Goal: Task Accomplishment & Management: Use online tool/utility

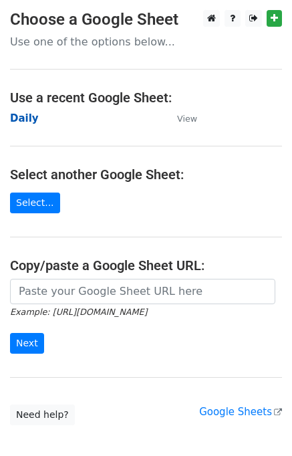
click at [27, 118] on strong "Daily" at bounding box center [24, 118] width 29 height 12
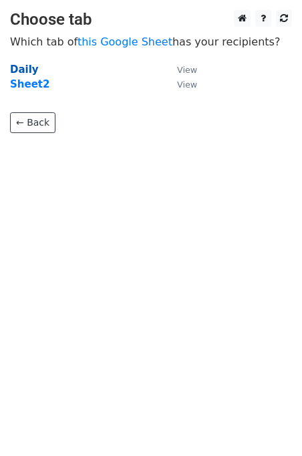
click at [21, 68] on strong "Daily" at bounding box center [24, 70] width 29 height 12
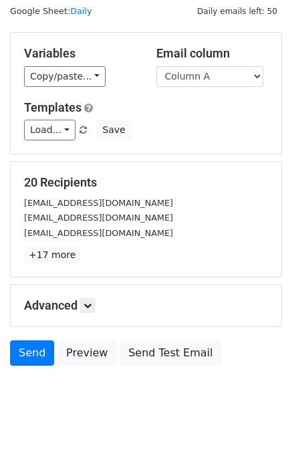
scroll to position [62, 0]
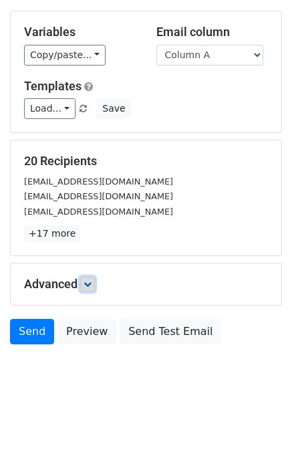
click at [94, 277] on link at bounding box center [87, 284] width 15 height 15
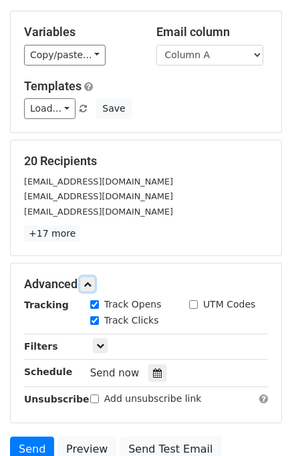
scroll to position [157, 0]
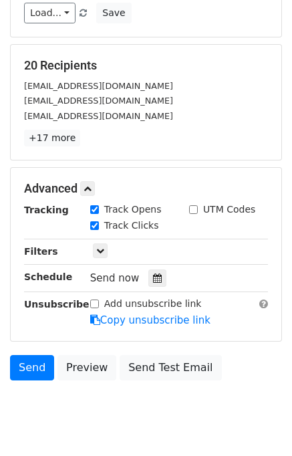
click at [136, 272] on span "Send now" at bounding box center [115, 278] width 50 height 12
click at [153, 276] on icon at bounding box center [157, 278] width 9 height 9
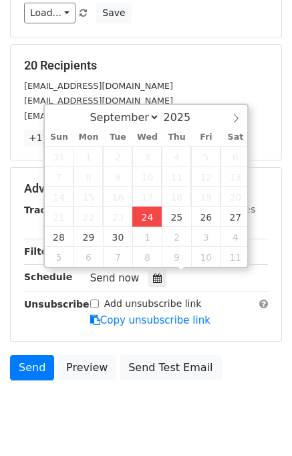
type input "2025-09-24 15:22"
type input "03"
type input "22"
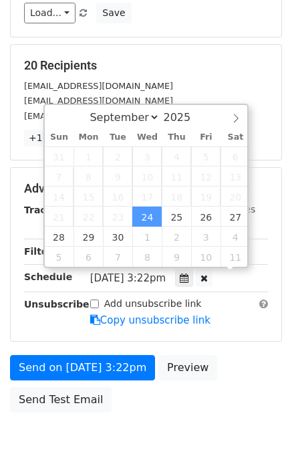
scroll to position [0, 0]
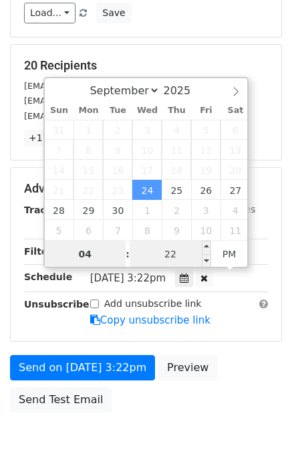
type input "04"
type input "2025-09-24 16:22"
click at [142, 252] on input "22" at bounding box center [171, 254] width 82 height 27
type input "00"
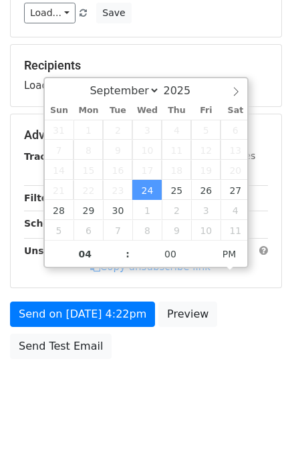
type input "2025-09-24 16:00"
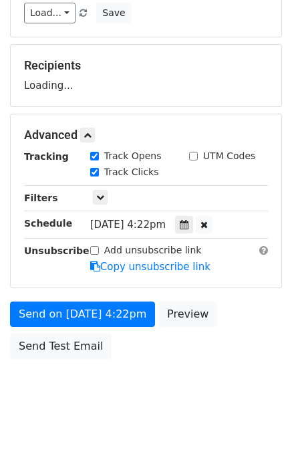
click at [229, 354] on div "Send on Sep 24 at 4:22pm Preview Send Test Email" at bounding box center [146, 334] width 292 height 64
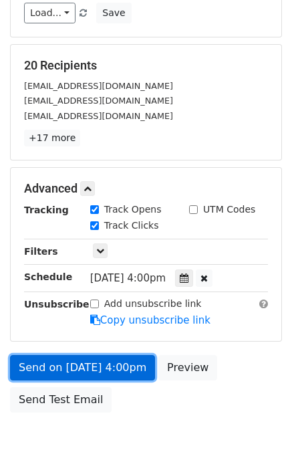
click at [122, 359] on link "Send on Sep 24 at 4:00pm" at bounding box center [82, 367] width 145 height 25
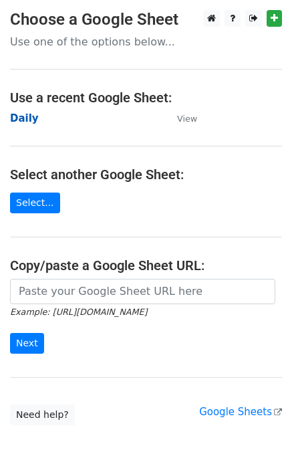
click at [17, 116] on strong "Daily" at bounding box center [24, 118] width 29 height 12
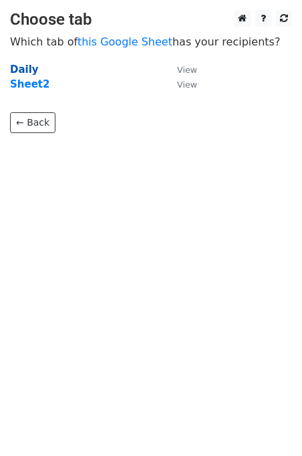
click at [20, 64] on strong "Daily" at bounding box center [24, 70] width 29 height 12
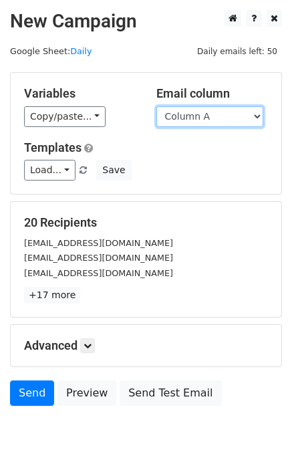
click at [225, 119] on select "Column A Column B Column C" at bounding box center [210, 116] width 107 height 21
select select "Column B"
click at [157, 106] on select "Column A Column B Column C" at bounding box center [210, 116] width 107 height 21
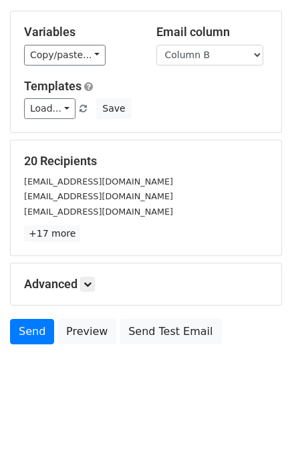
click at [82, 284] on h5 "Advanced" at bounding box center [146, 284] width 244 height 15
click at [97, 278] on h5 "Advanced" at bounding box center [146, 284] width 244 height 15
click at [92, 280] on icon at bounding box center [88, 284] width 8 height 8
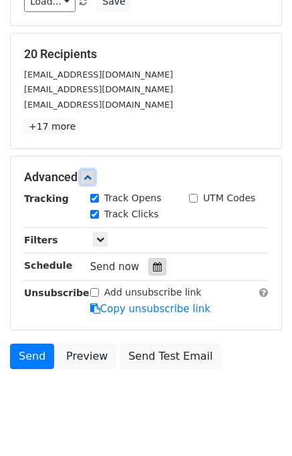
scroll to position [173, 0]
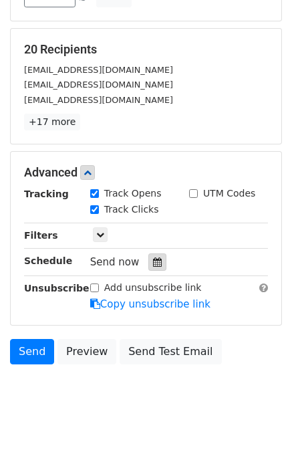
click at [155, 256] on div at bounding box center [158, 262] width 18 height 17
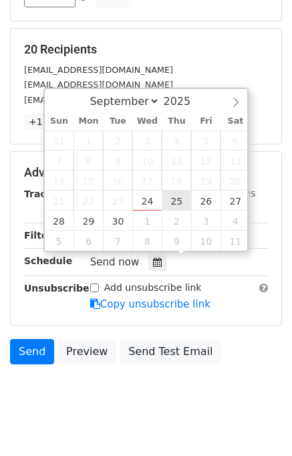
type input "2025-09-25 12:00"
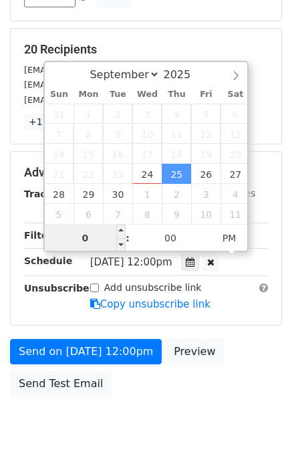
type input "05"
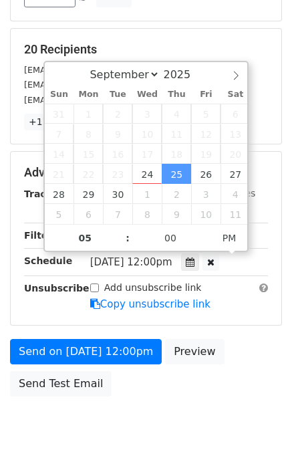
type input "2025-09-25 17:00"
drag, startPoint x: 208, startPoint y: 365, endPoint x: 240, endPoint y: 366, distance: 31.5
click at [209, 365] on div "Send on Sep 25 at 12:00pm Preview Send Test Email" at bounding box center [146, 371] width 292 height 64
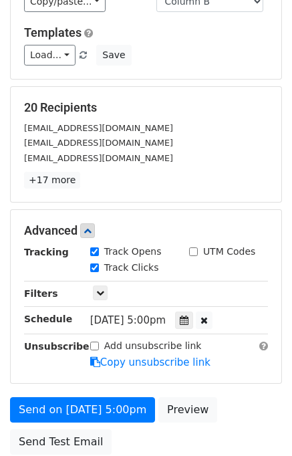
scroll to position [224, 0]
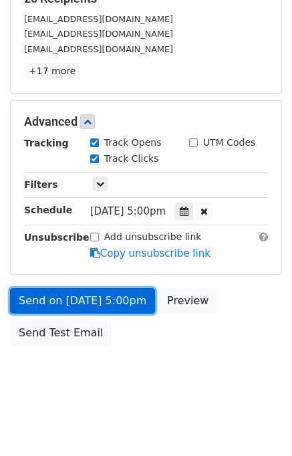
click at [87, 298] on link "Send on Sep 25 at 5:00pm" at bounding box center [82, 300] width 145 height 25
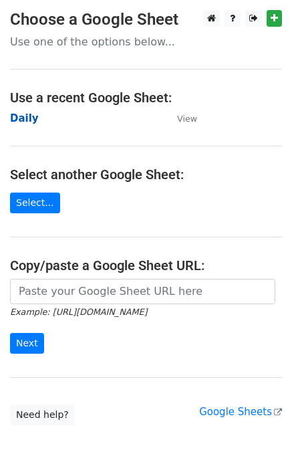
click at [24, 122] on strong "Daily" at bounding box center [24, 118] width 29 height 12
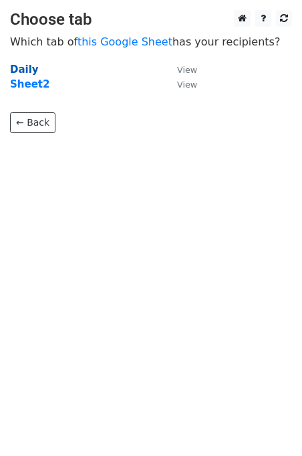
click at [26, 66] on strong "Daily" at bounding box center [24, 70] width 29 height 12
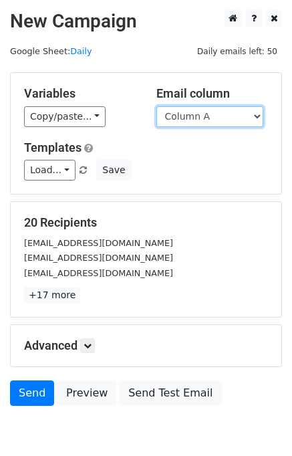
click at [207, 112] on select "Column A Column B Column C" at bounding box center [210, 116] width 107 height 21
select select "Column C"
click at [157, 106] on select "Column A Column B Column C" at bounding box center [210, 116] width 107 height 21
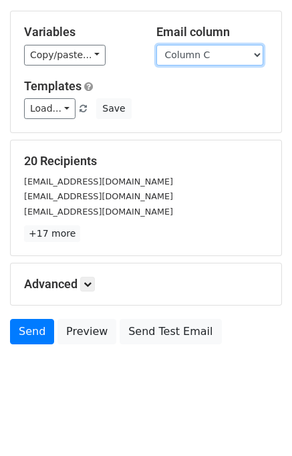
scroll to position [62, 0]
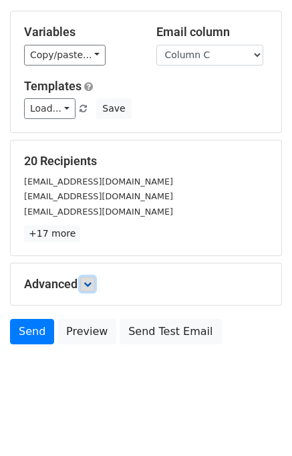
click at [95, 280] on link at bounding box center [87, 284] width 15 height 15
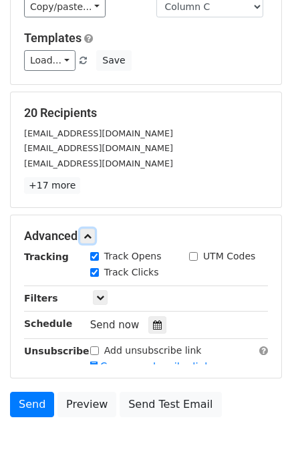
scroll to position [171, 0]
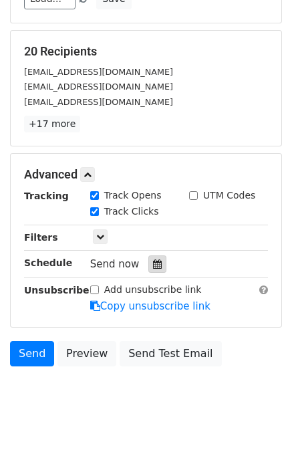
click at [153, 262] on icon at bounding box center [157, 264] width 9 height 9
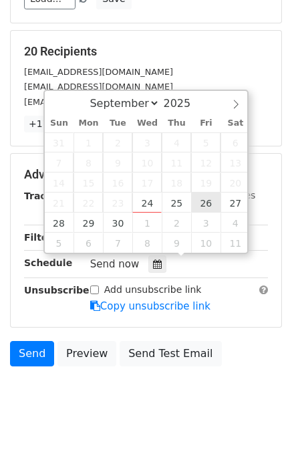
type input "2025-09-26 12:00"
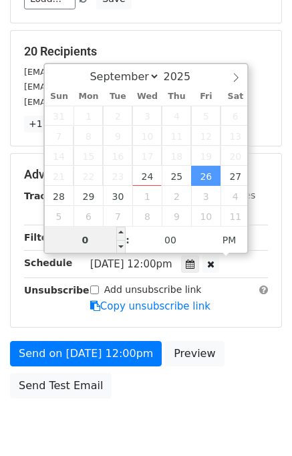
type input "06"
type input "2025-09-26 18:00"
click at [265, 348] on div "Send on Sep 26 at 12:00pm Preview Send Test Email" at bounding box center [146, 373] width 292 height 64
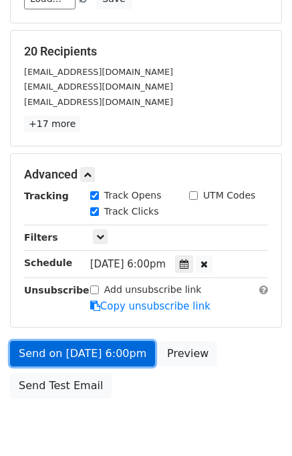
click at [130, 343] on link "Send on Sep 26 at 6:00pm" at bounding box center [82, 353] width 145 height 25
